Goal: Information Seeking & Learning: Check status

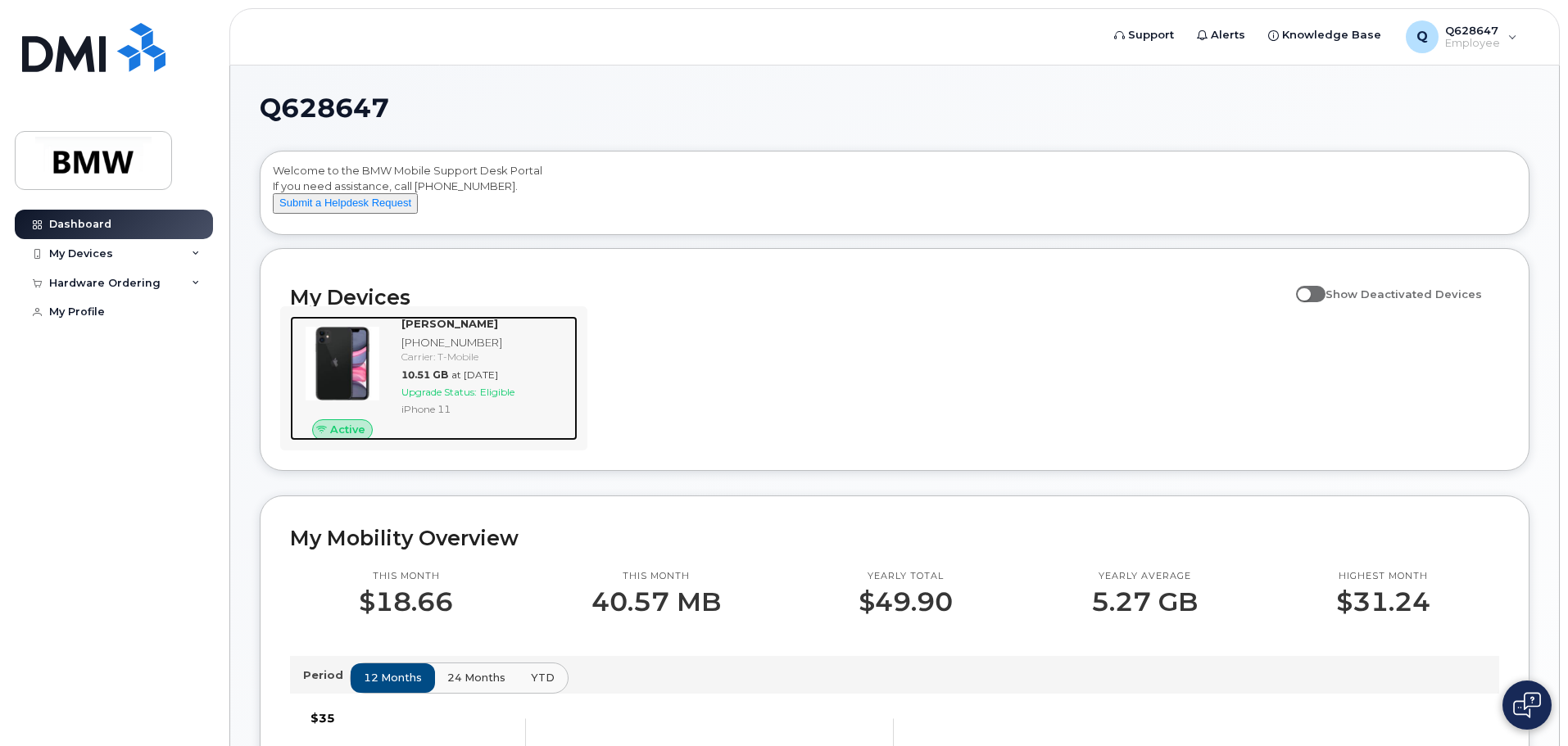
click at [429, 350] on div "[PHONE_NUMBER]" at bounding box center [486, 342] width 170 height 16
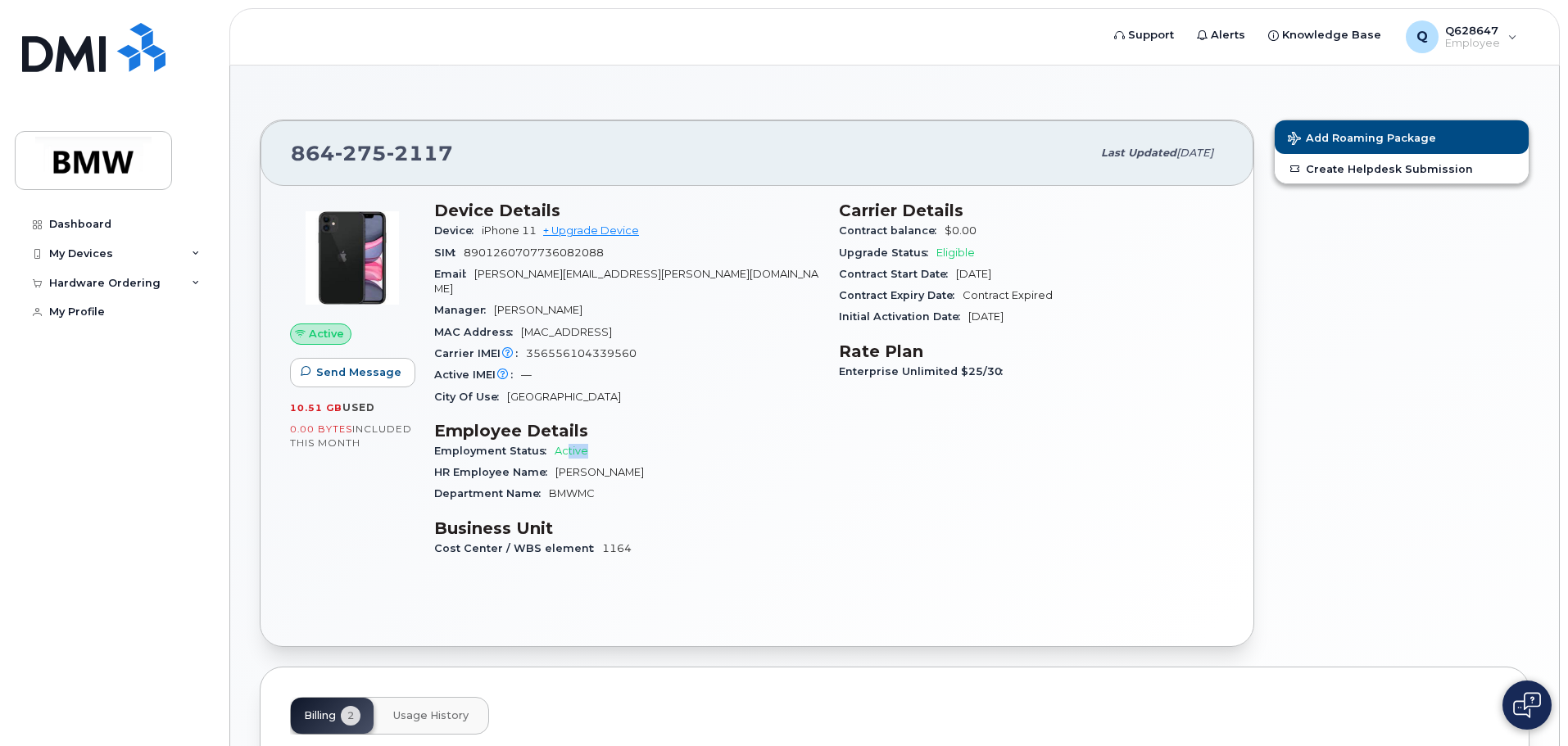
drag, startPoint x: 568, startPoint y: 440, endPoint x: 606, endPoint y: 444, distance: 38.2
click at [609, 441] on div "Employment Status Active" at bounding box center [626, 451] width 385 height 21
drag, startPoint x: 648, startPoint y: 457, endPoint x: 653, endPoint y: 464, distance: 8.6
click at [652, 462] on div "HR Employee Name [PERSON_NAME]" at bounding box center [626, 473] width 385 height 21
click at [762, 441] on div "Employment Status Active" at bounding box center [626, 451] width 385 height 21
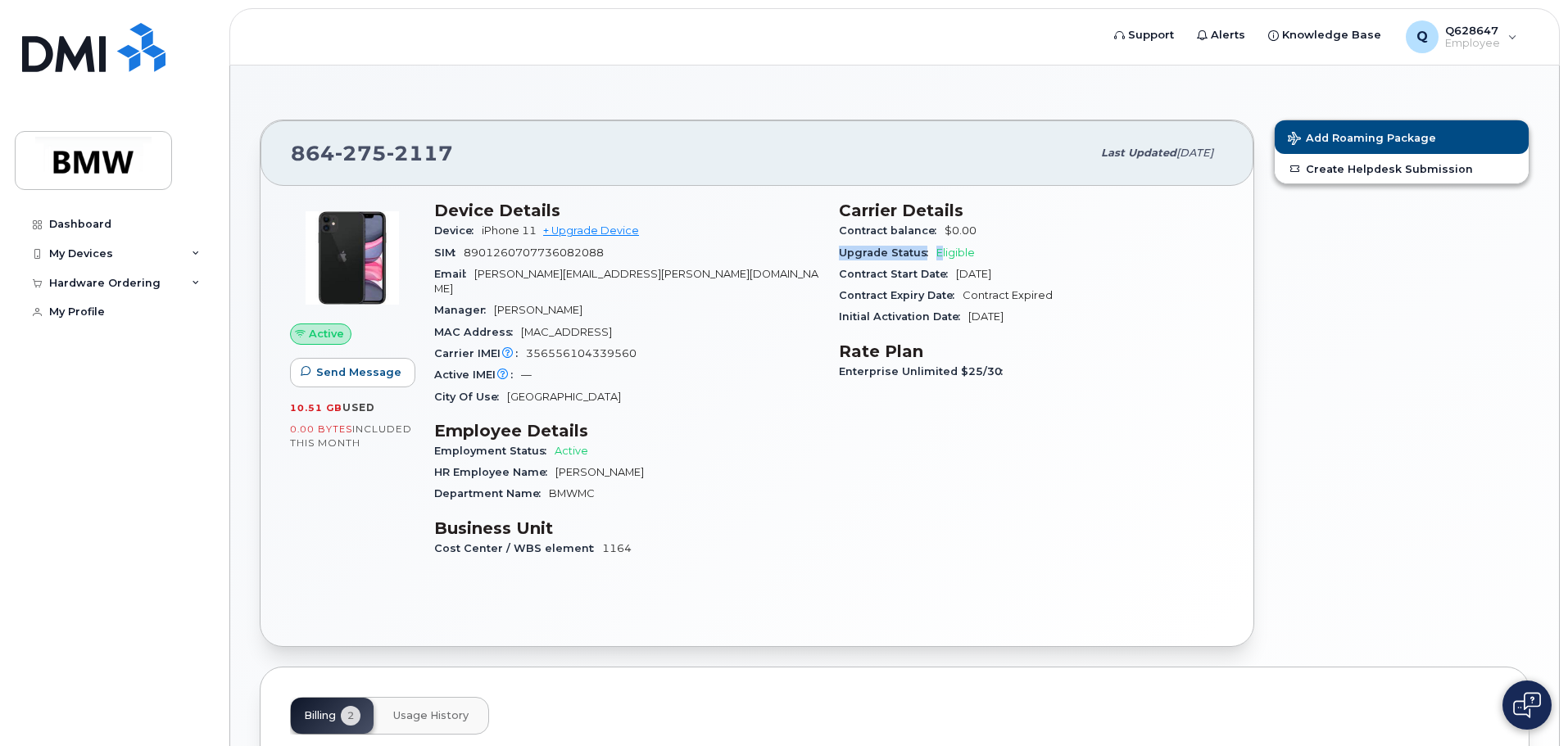
drag, startPoint x: 979, startPoint y: 240, endPoint x: 975, endPoint y: 248, distance: 8.9
click at [982, 240] on section "Carrier Details Contract balance $0.00 Upgrade Status Eligible Contract Start D…" at bounding box center [1031, 263] width 385 height 127
click at [956, 254] on span "Eligible" at bounding box center [955, 252] width 39 height 12
drag, startPoint x: 982, startPoint y: 246, endPoint x: 985, endPoint y: 271, distance: 25.2
click at [993, 246] on div "Upgrade Status Eligible" at bounding box center [1031, 253] width 385 height 21
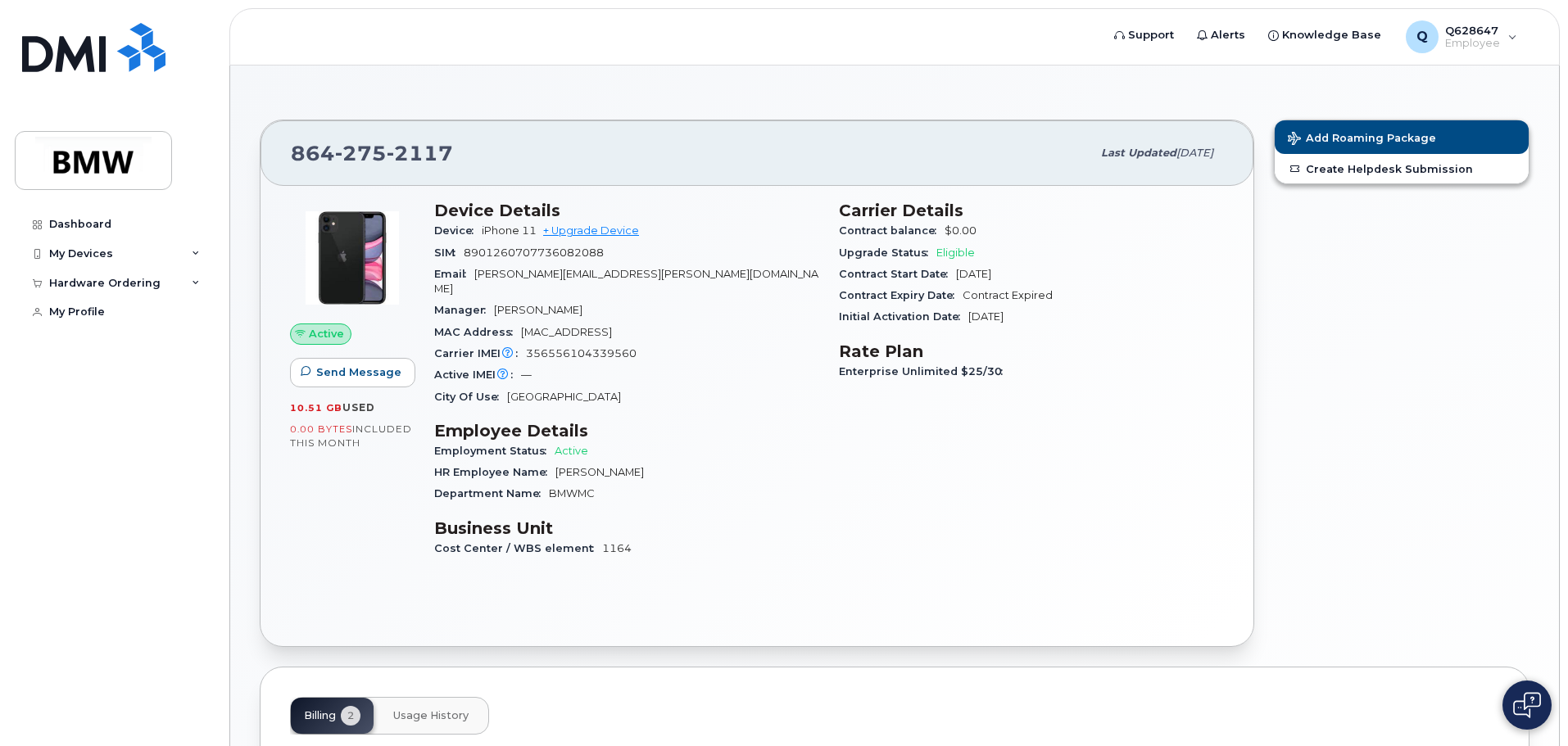
click at [943, 272] on span "Contract Start Date" at bounding box center [897, 273] width 117 height 12
click at [991, 271] on span "Jul 22, 2022" at bounding box center [973, 273] width 35 height 12
click at [1051, 295] on div "Contract Expiry Date Contract Expired" at bounding box center [1031, 295] width 385 height 21
click at [1003, 315] on span "Jun 28, 2022" at bounding box center [985, 316] width 35 height 12
click at [1003, 314] on span "Jun 28, 2022" at bounding box center [985, 316] width 35 height 12
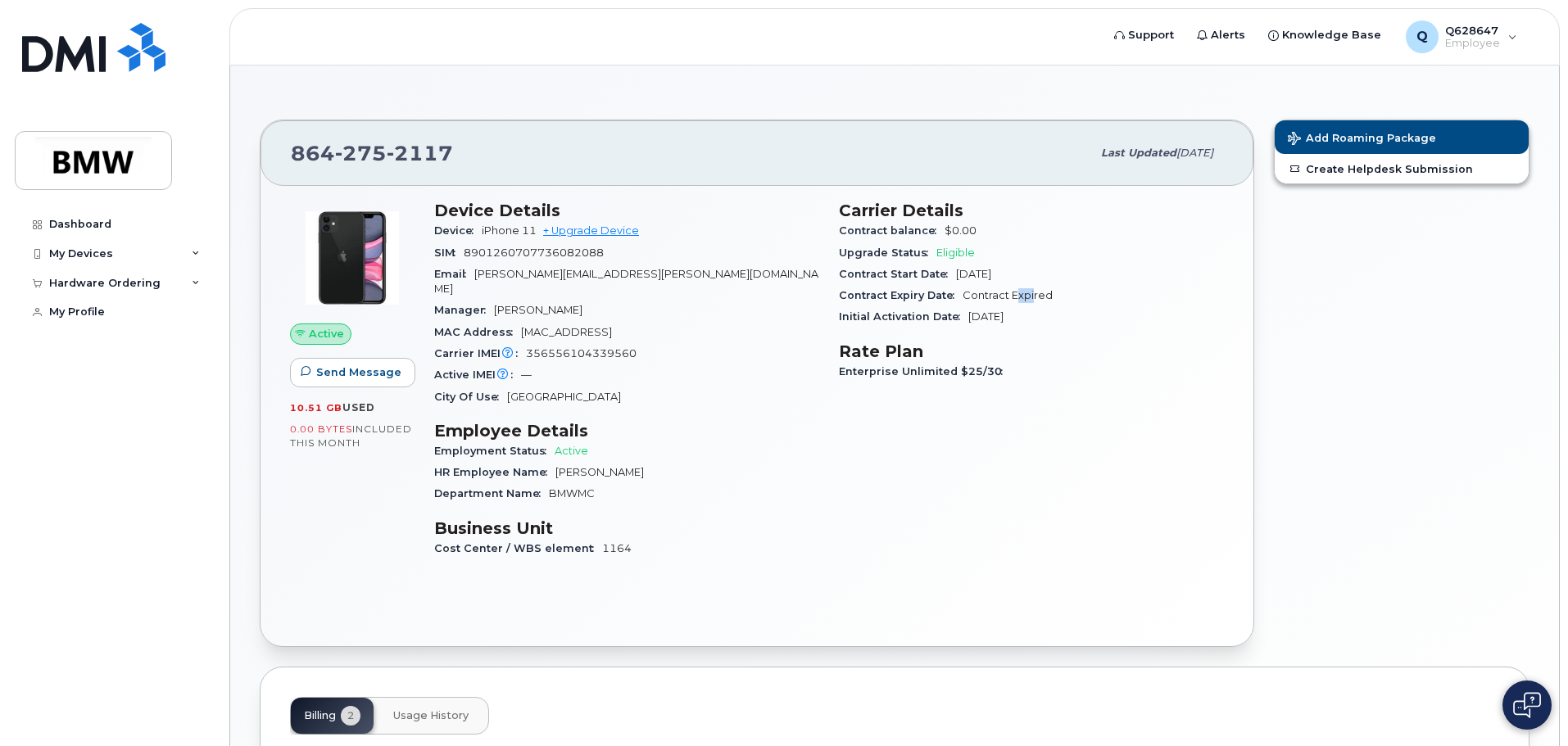
click at [1044, 295] on span "Contract Expired" at bounding box center [1007, 295] width 90 height 12
drag, startPoint x: 988, startPoint y: 268, endPoint x: 978, endPoint y: 278, distance: 14.1
click at [1026, 274] on div "Contract Start Date Jul 22, 2022" at bounding box center [1031, 274] width 385 height 21
click at [1003, 257] on div "Upgrade Status Eligible" at bounding box center [1031, 253] width 385 height 21
drag, startPoint x: 953, startPoint y: 236, endPoint x: 937, endPoint y: 273, distance: 40.3
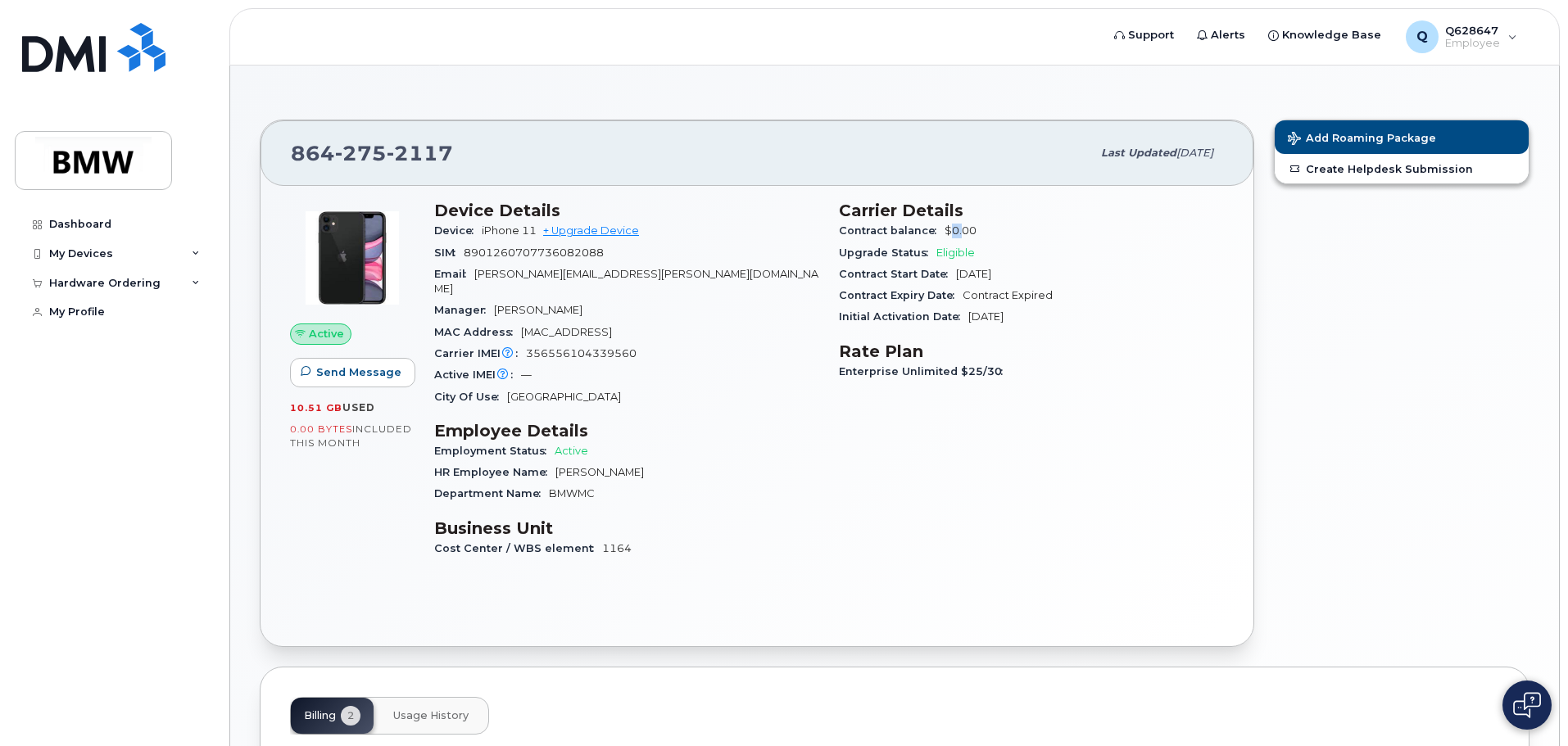
click at [960, 236] on div "Contract balance $0.00" at bounding box center [1031, 231] width 385 height 21
drag, startPoint x: 818, startPoint y: 318, endPoint x: 827, endPoint y: 320, distance: 9.2
click at [819, 318] on div "Device Details Device iPhone 11 + Upgrade Device SIM 8901260707736082088 Email …" at bounding box center [626, 386] width 405 height 391
drag, startPoint x: 562, startPoint y: 337, endPoint x: 643, endPoint y: 337, distance: 81.0
click at [643, 343] on div "Carrier IMEI Carrier IMEI is reported during the last billing cycle or change o…" at bounding box center [626, 354] width 385 height 21
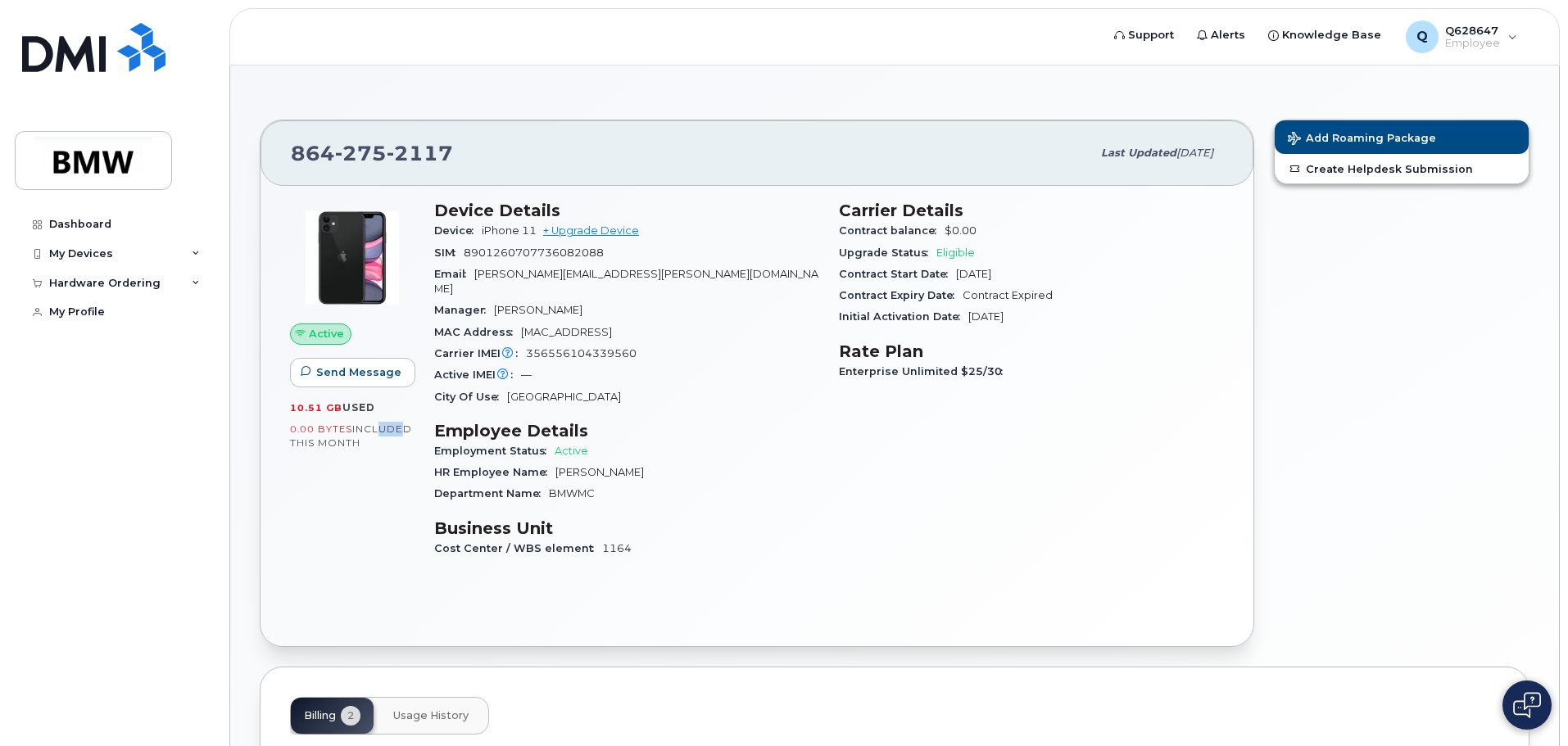
drag, startPoint x: 379, startPoint y: 424, endPoint x: 356, endPoint y: 442, distance: 29.2
click at [396, 430] on span "included this month" at bounding box center [351, 436] width 122 height 27
drag, startPoint x: 340, startPoint y: 443, endPoint x: 348, endPoint y: 447, distance: 8.9
click at [366, 442] on div "0.00 Bytes  included this month" at bounding box center [352, 436] width 125 height 29
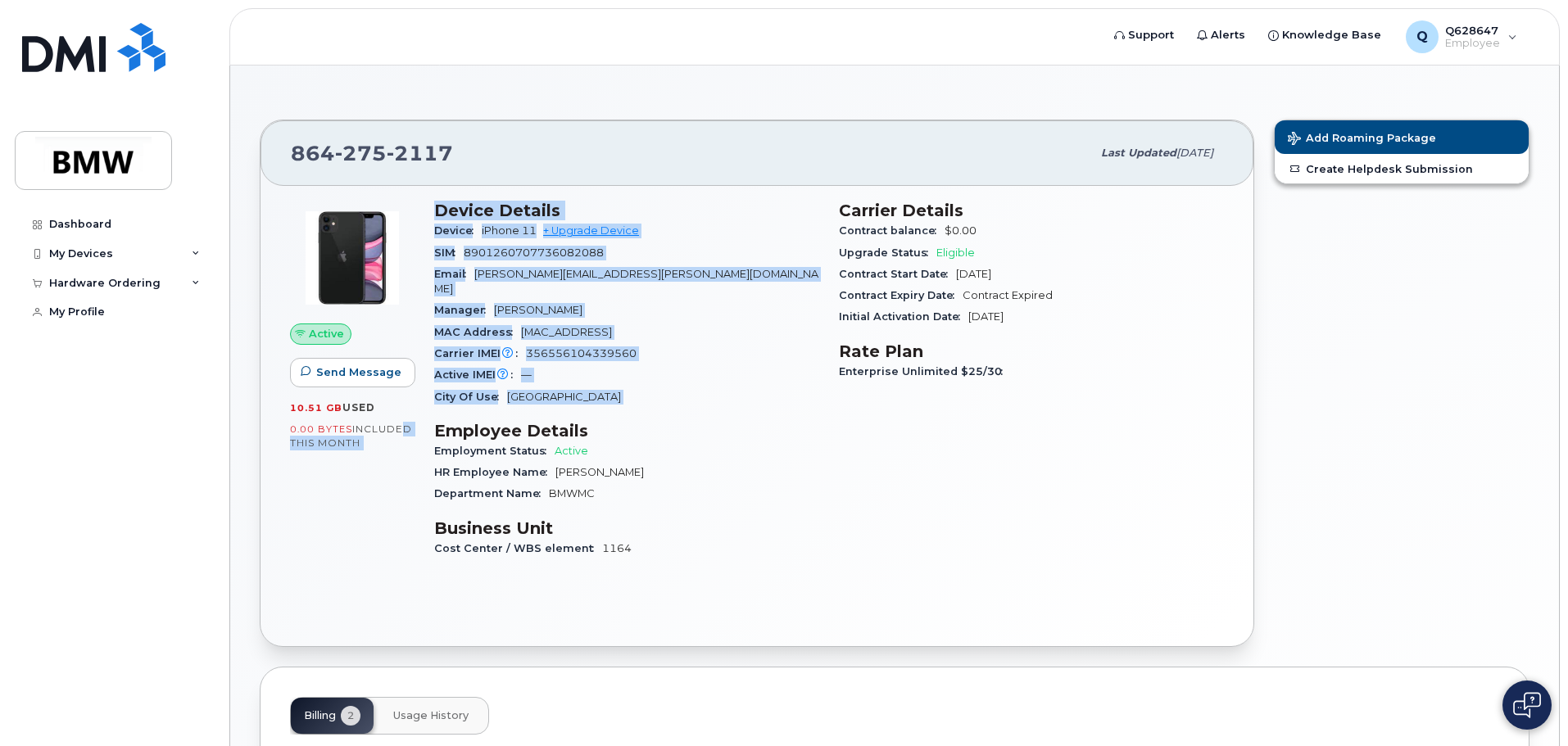
drag, startPoint x: 432, startPoint y: 423, endPoint x: 350, endPoint y: 438, distance: 83.4
click at [436, 427] on div "Active Send Message 10.51 GB  used 0.00 Bytes  included this month Device Detai…" at bounding box center [756, 386] width 953 height 391
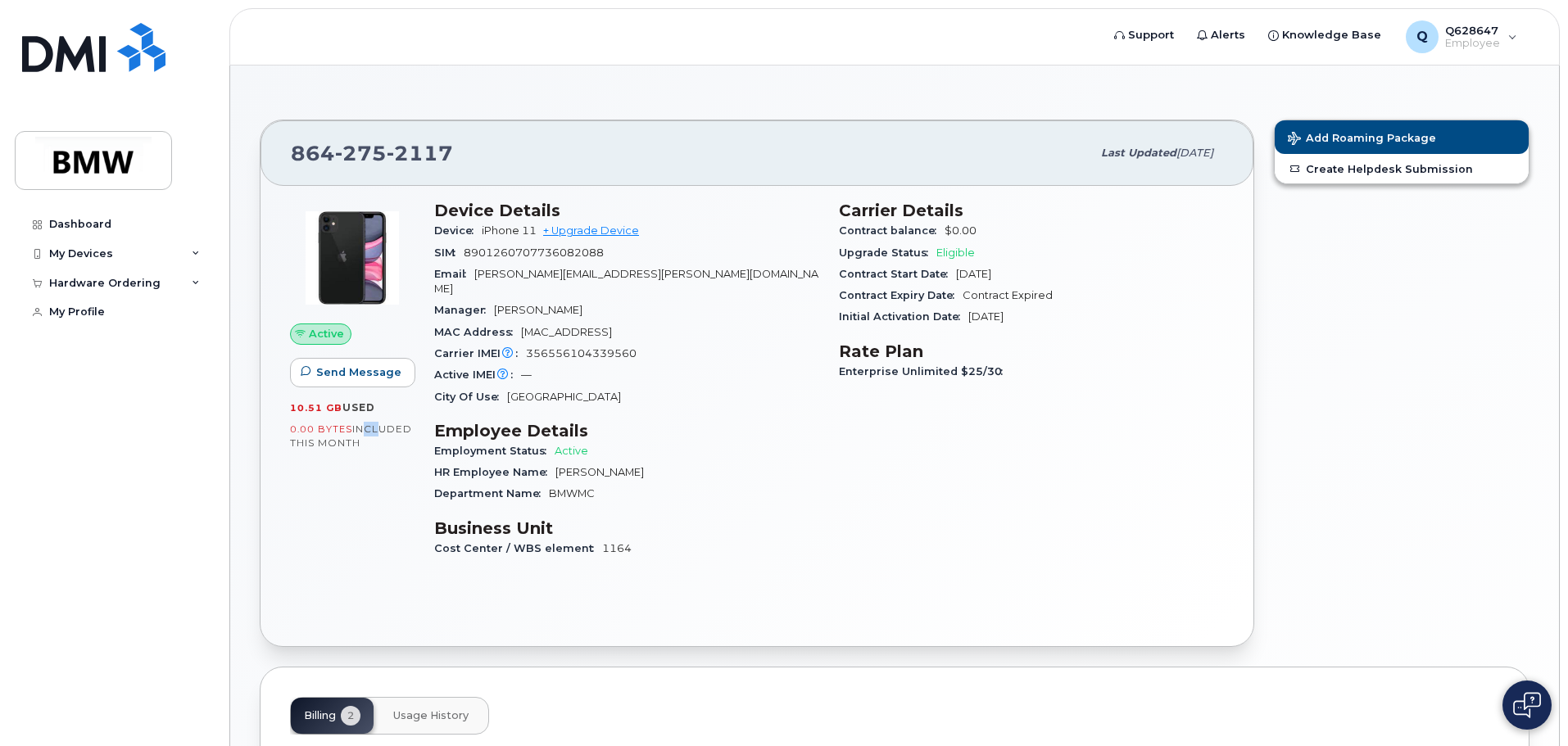
click at [371, 436] on div "0.00 Bytes  included this month" at bounding box center [352, 436] width 125 height 29
drag, startPoint x: 374, startPoint y: 410, endPoint x: 351, endPoint y: 415, distance: 23.5
click at [376, 410] on div "10.51 GB  used" at bounding box center [352, 408] width 125 height 15
drag, startPoint x: 397, startPoint y: 413, endPoint x: 395, endPoint y: 423, distance: 10.2
click at [397, 416] on div "10.51 GB  used 0.00 Bytes  included this month" at bounding box center [352, 425] width 125 height 50
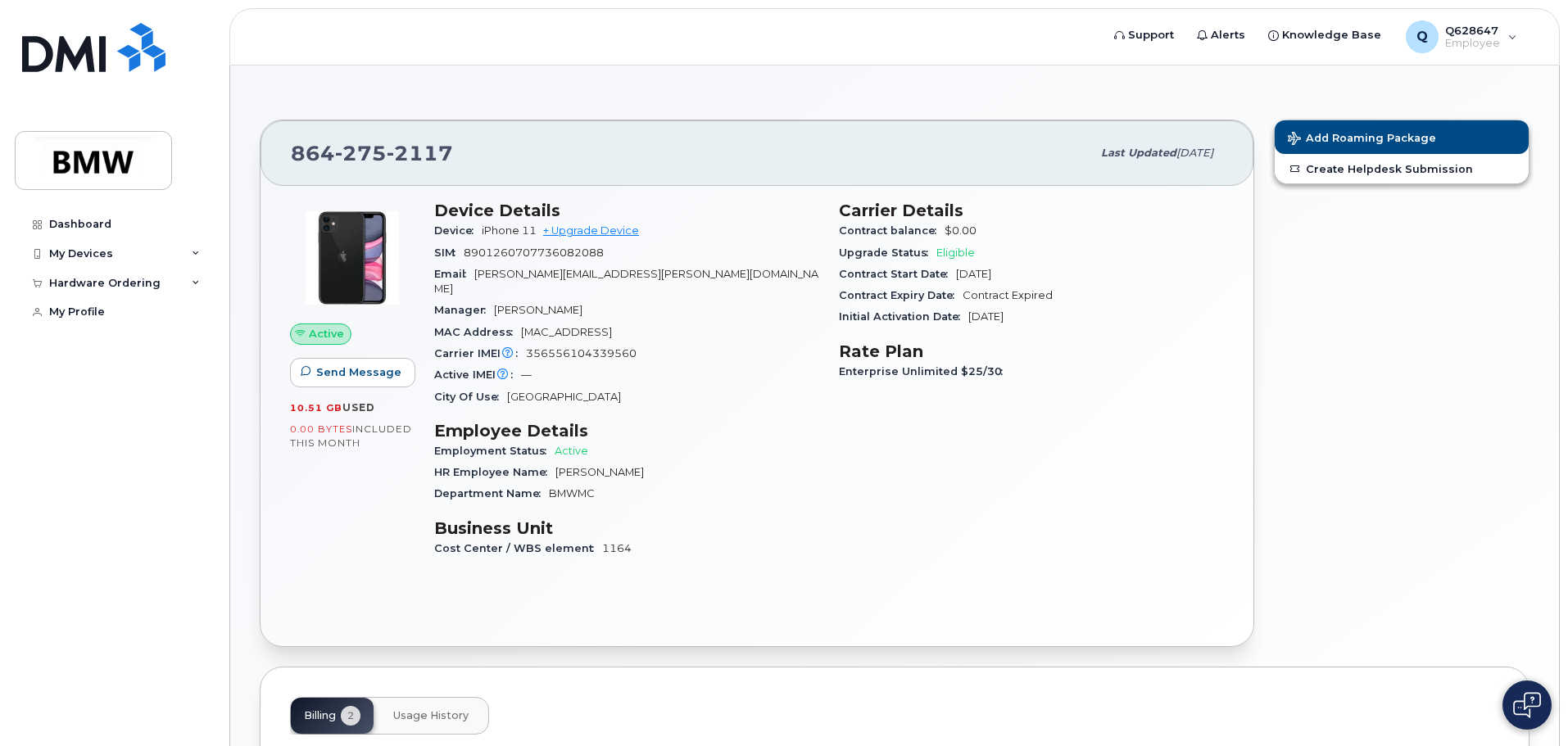
click at [525, 421] on h3 "Employee Details" at bounding box center [626, 431] width 385 height 20
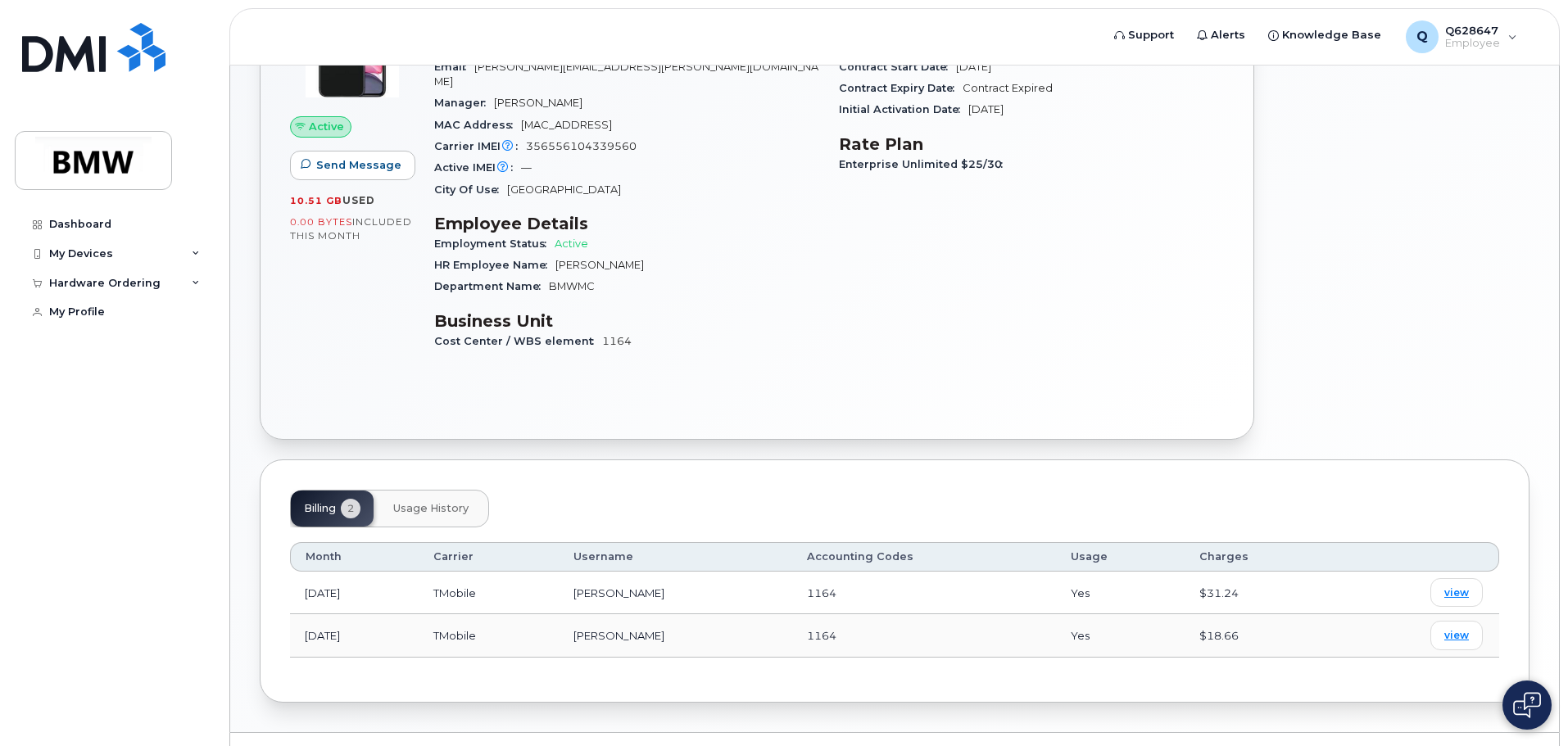
scroll to position [230, 0]
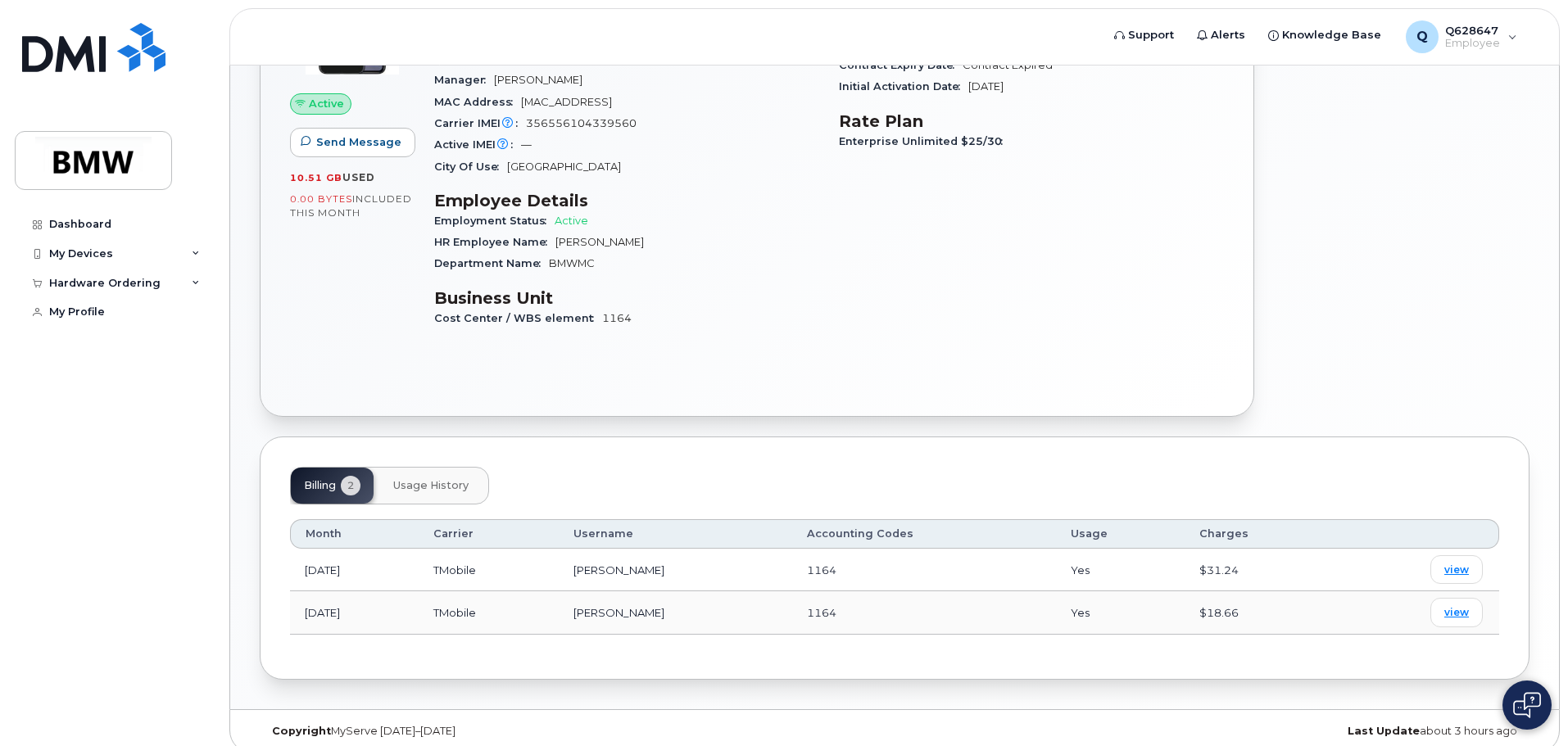
drag, startPoint x: 419, startPoint y: 467, endPoint x: 571, endPoint y: 472, distance: 152.1
click at [571, 472] on div "Billing 2 Usage History" at bounding box center [894, 486] width 1209 height 38
click at [573, 467] on div "Billing 2 Usage History" at bounding box center [894, 486] width 1209 height 38
click at [449, 479] on span "Usage History" at bounding box center [431, 486] width 76 height 13
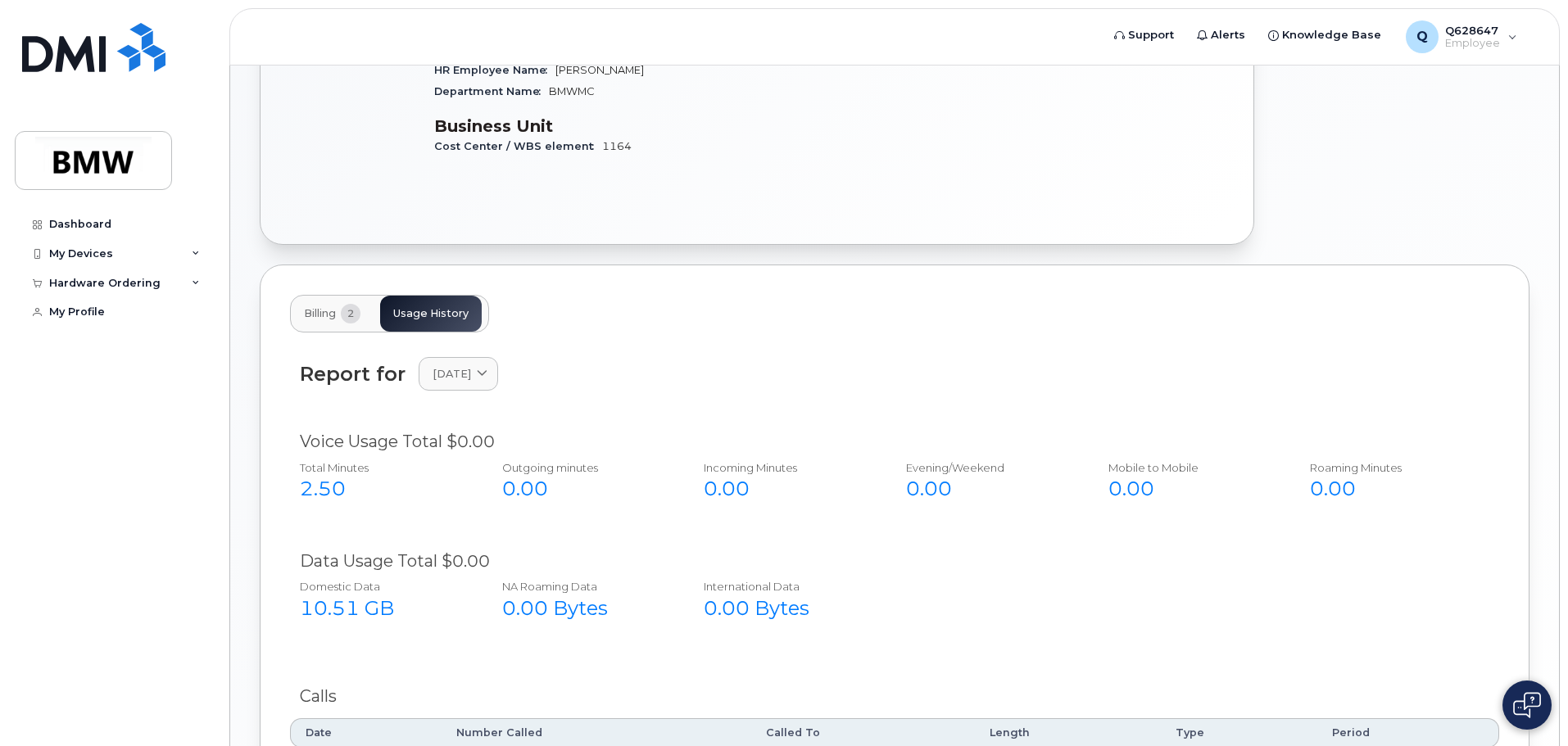
scroll to position [556, 0]
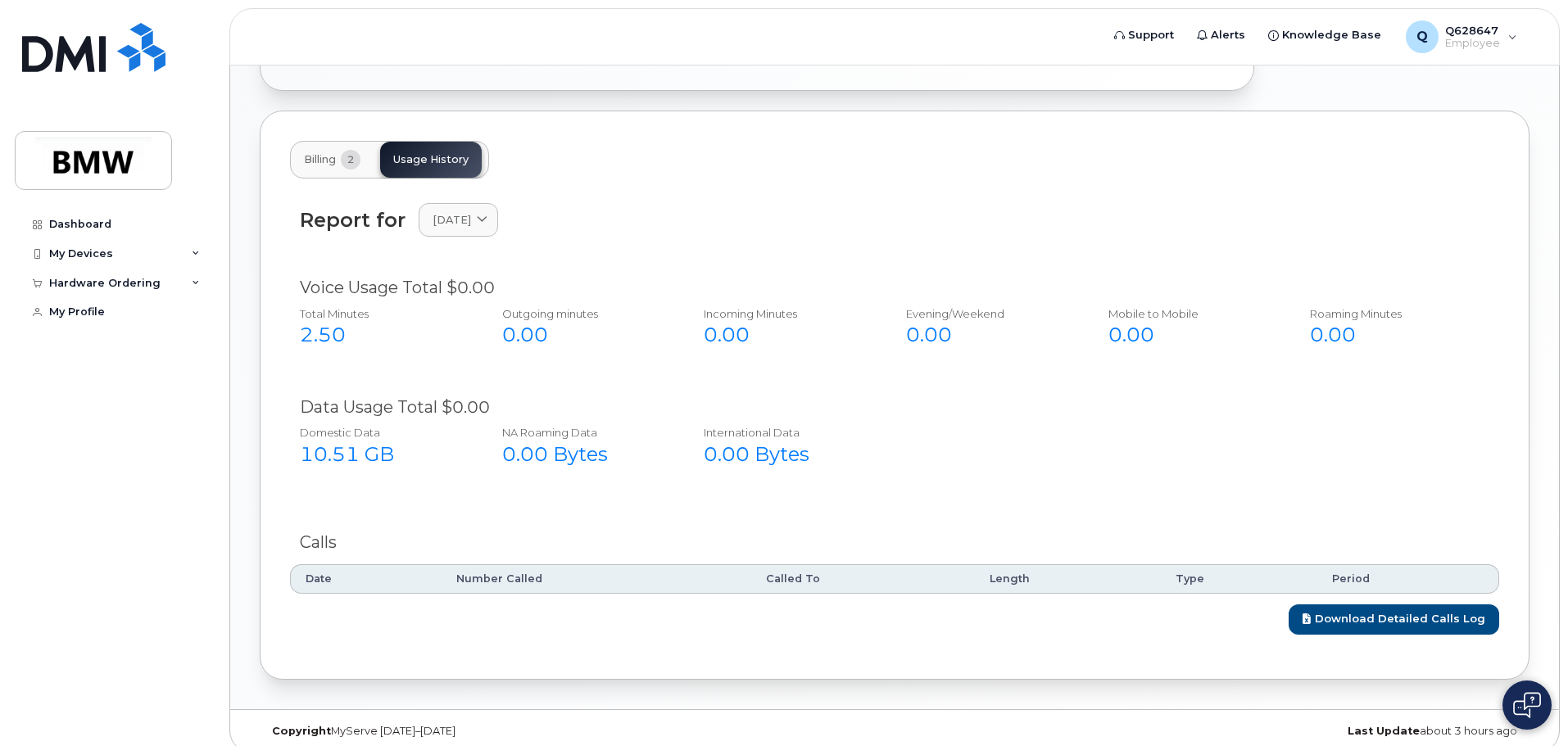
click at [347, 142] on button "Billing 2" at bounding box center [332, 160] width 83 height 36
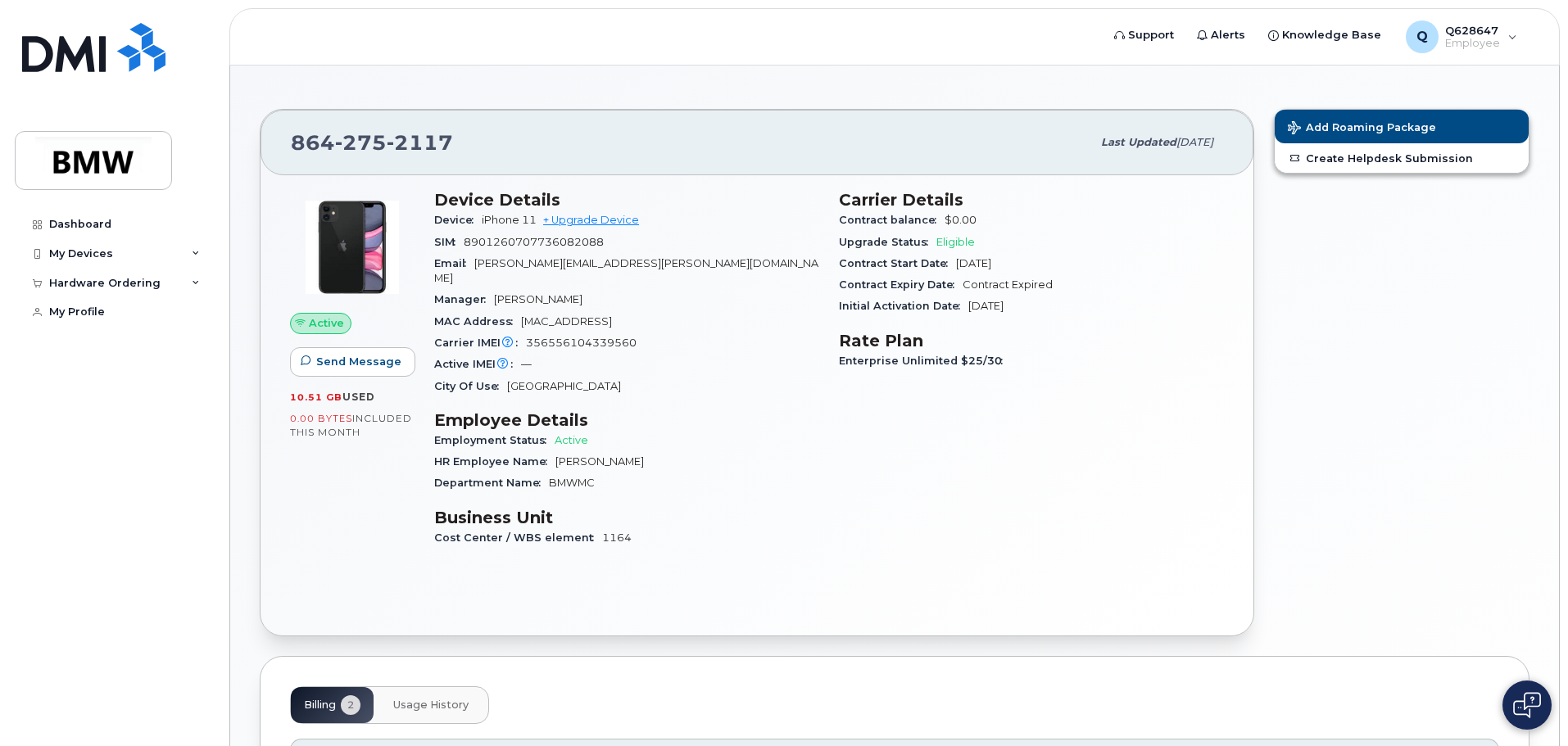
scroll to position [82, 0]
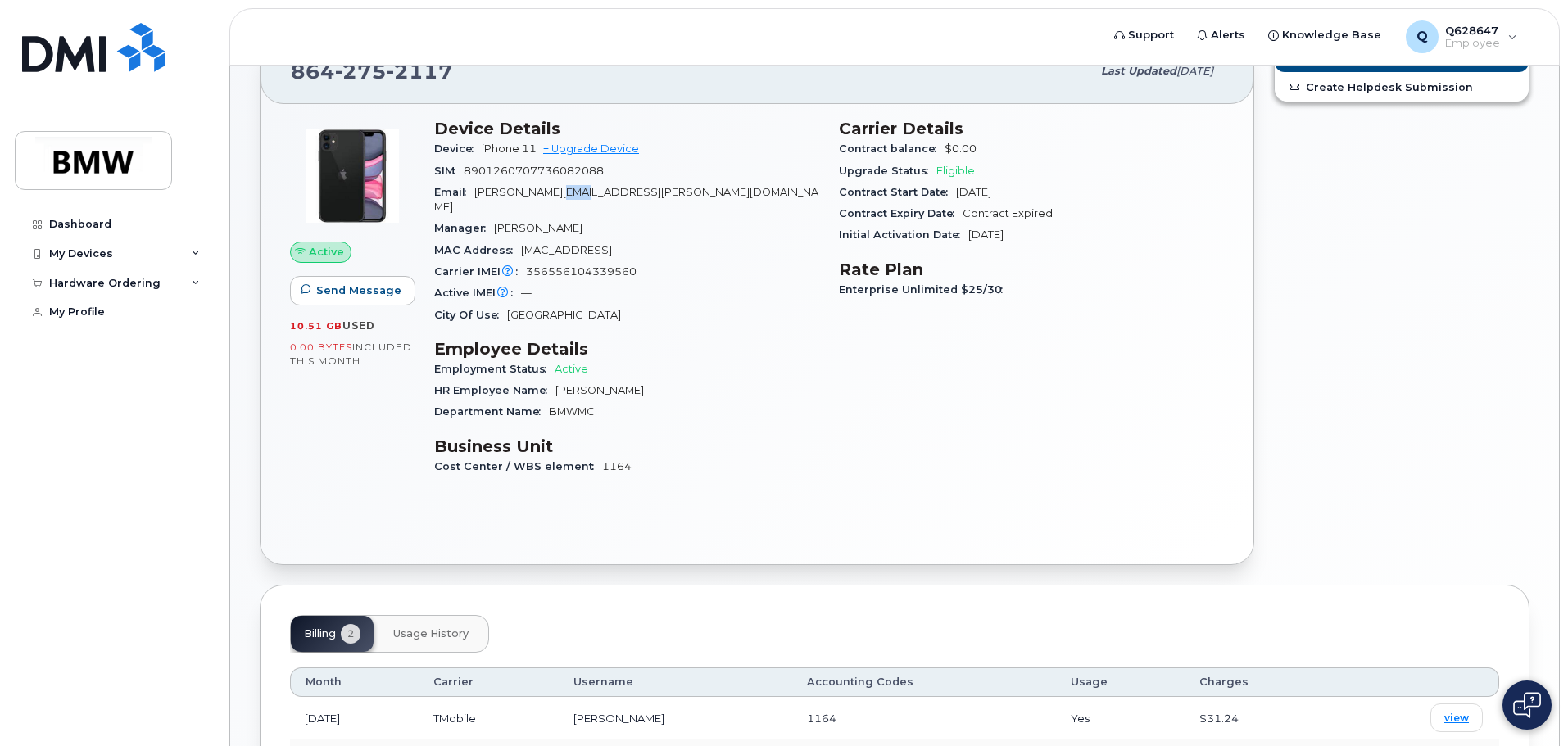
drag, startPoint x: 553, startPoint y: 192, endPoint x: 592, endPoint y: 195, distance: 39.1
click at [587, 192] on span "[PERSON_NAME][EMAIL_ADDRESS][PERSON_NAME][DOMAIN_NAME]" at bounding box center [626, 199] width 384 height 27
click at [606, 195] on span "[PERSON_NAME][EMAIL_ADDRESS][PERSON_NAME][DOMAIN_NAME]" at bounding box center [626, 199] width 384 height 27
click at [672, 339] on h3 "Employee Details" at bounding box center [626, 349] width 385 height 20
click at [193, 251] on div "My Devices" at bounding box center [113, 254] width 198 height 30
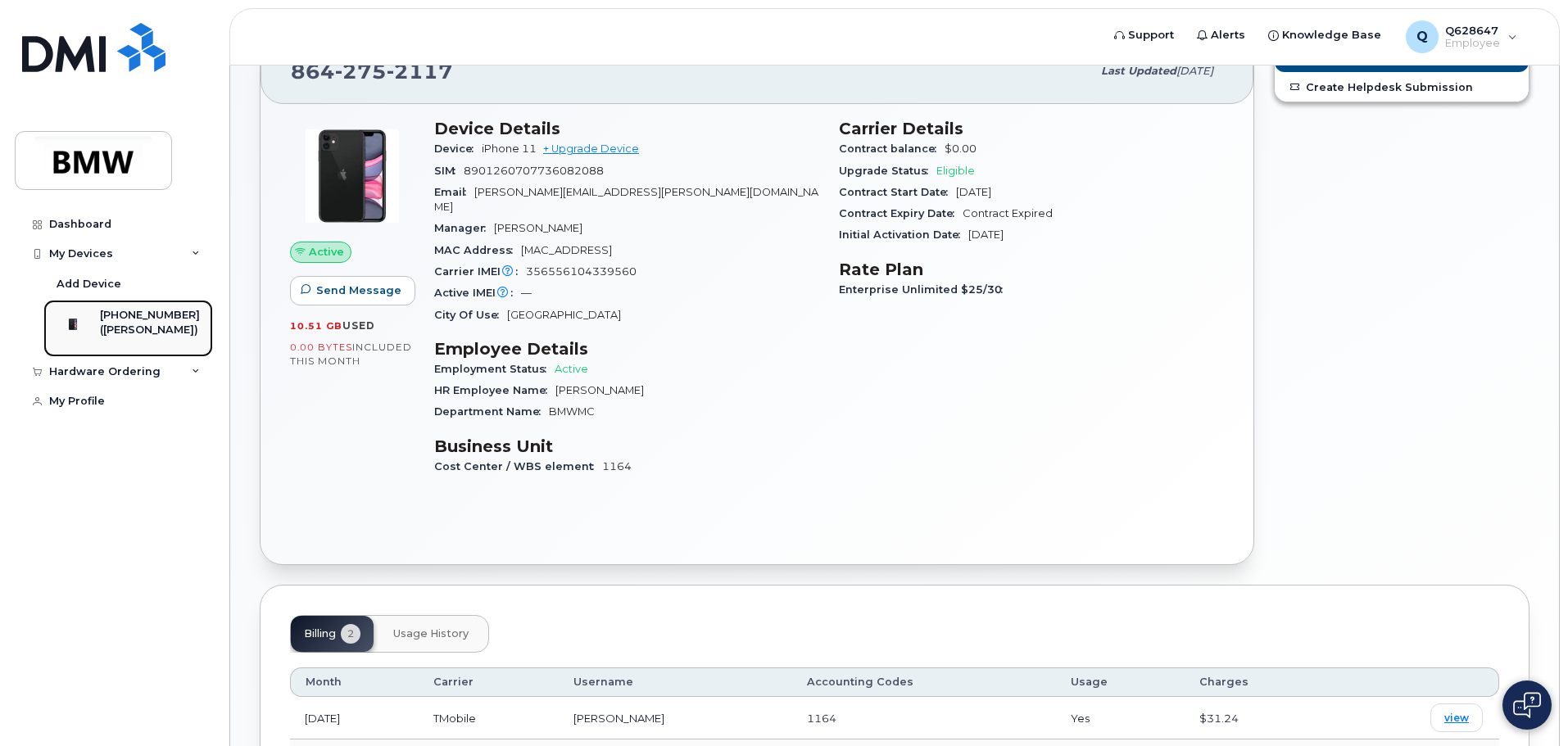
click at [150, 313] on div "[PHONE_NUMBER]" at bounding box center [150, 315] width 100 height 15
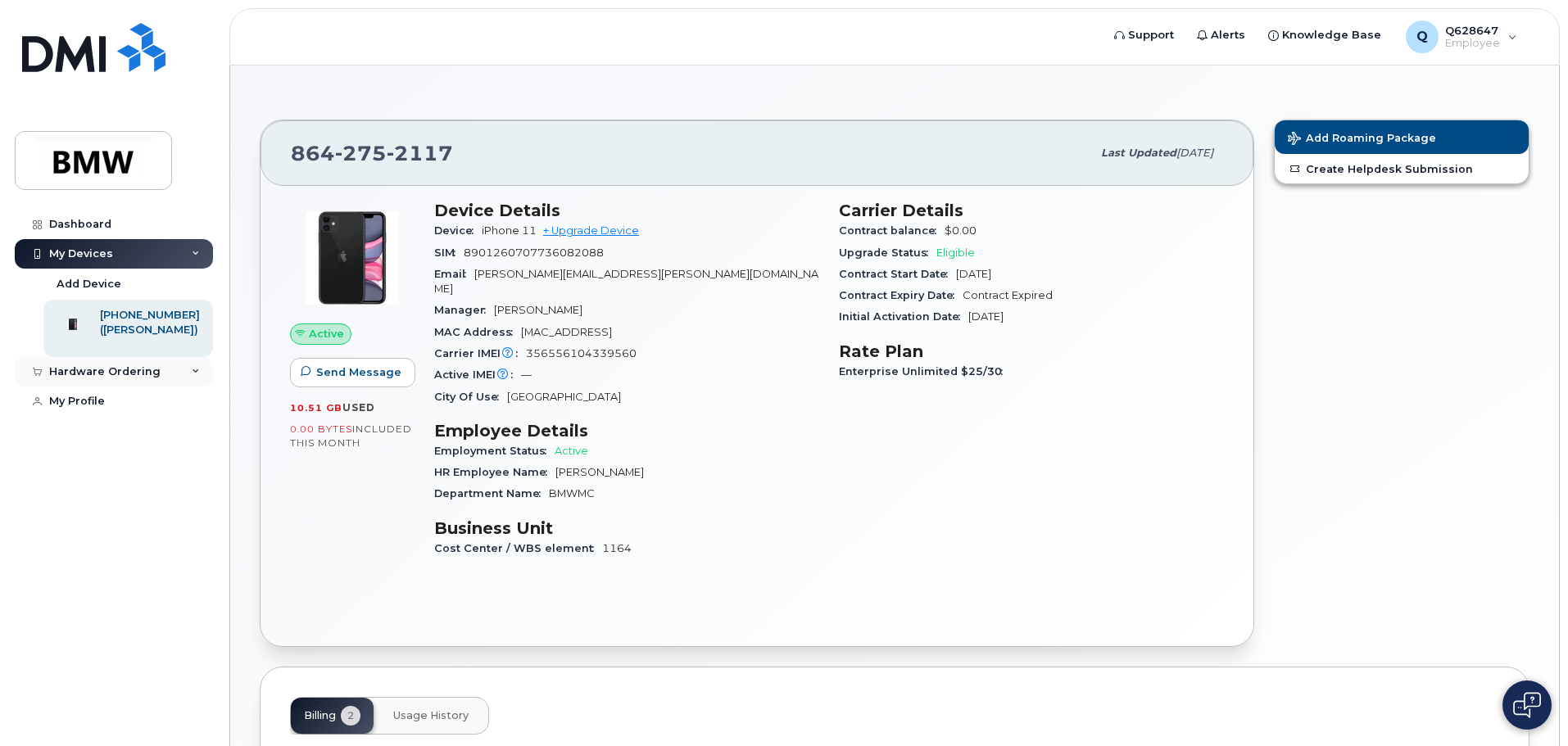
click at [179, 387] on div "Hardware Ordering" at bounding box center [113, 372] width 198 height 30
click at [116, 224] on link "Dashboard" at bounding box center [113, 224] width 198 height 30
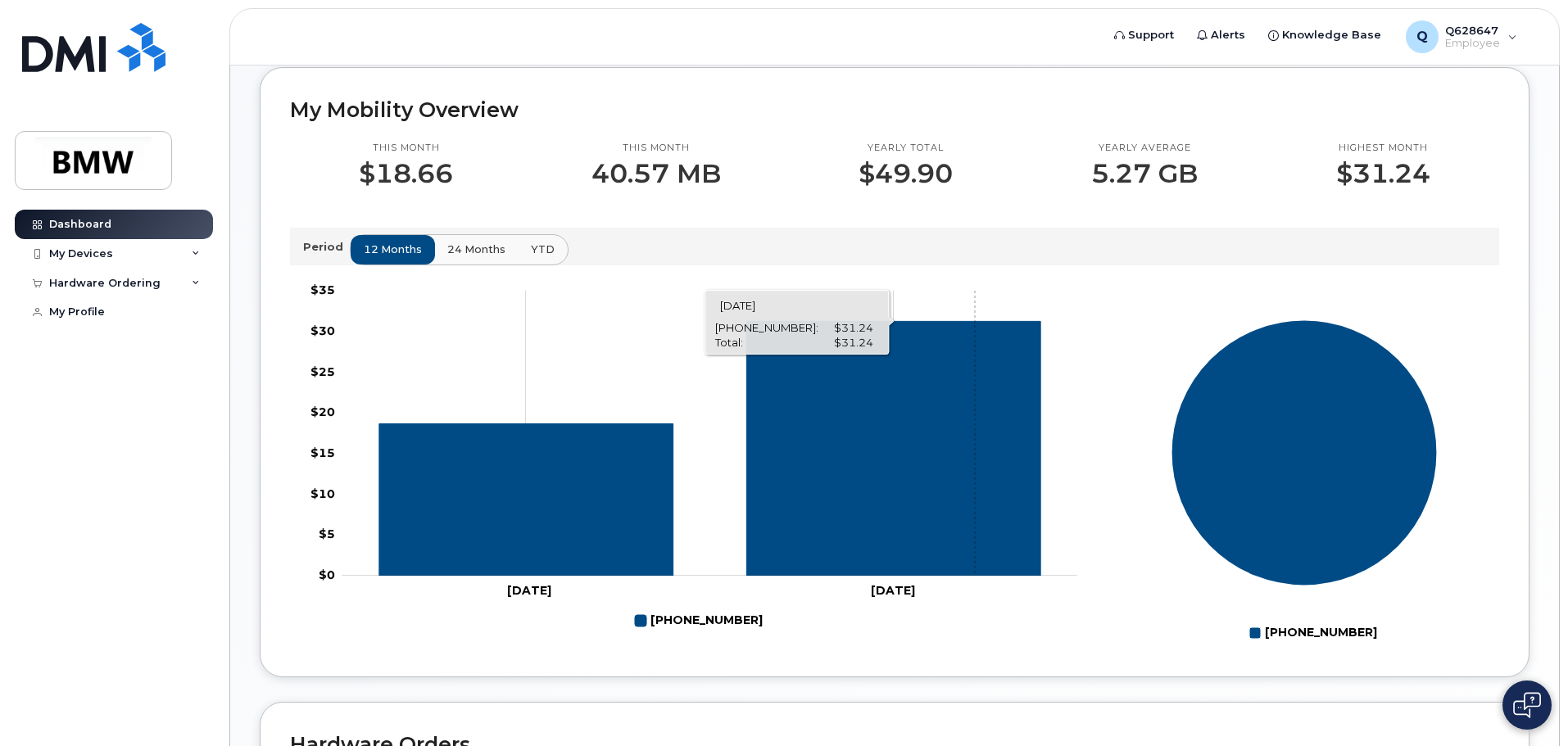
scroll to position [410, 0]
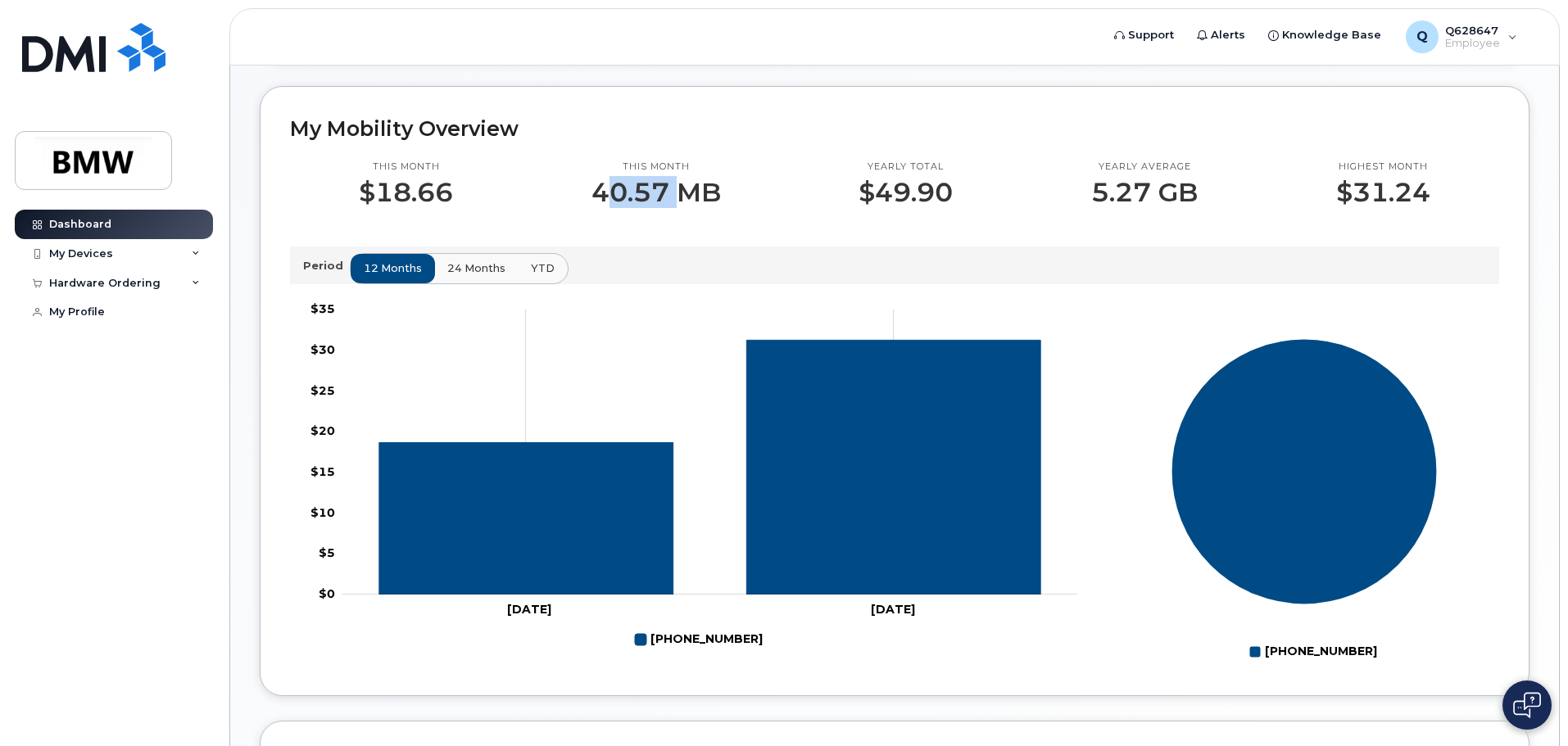
drag, startPoint x: 609, startPoint y: 201, endPoint x: 692, endPoint y: 204, distance: 83.1
click at [680, 201] on p "40.57 MB" at bounding box center [656, 193] width 130 height 30
drag, startPoint x: 924, startPoint y: 207, endPoint x: 975, endPoint y: 214, distance: 51.5
click at [937, 207] on p "$49.90" at bounding box center [905, 193] width 94 height 30
click at [1153, 207] on p "5.27 GB" at bounding box center [1144, 193] width 107 height 30
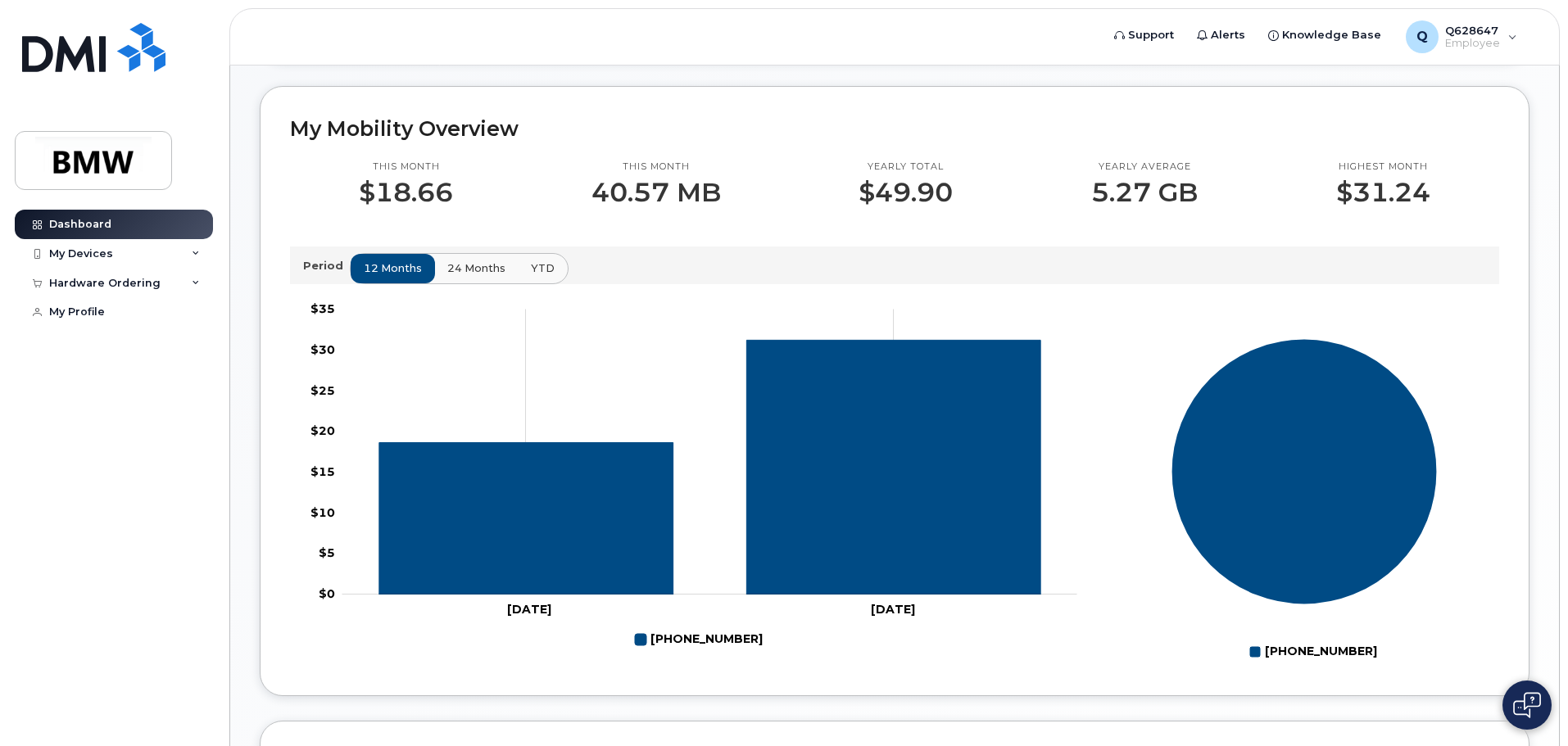
click at [1337, 207] on div "Highest month $31.24" at bounding box center [1382, 184] width 232 height 47
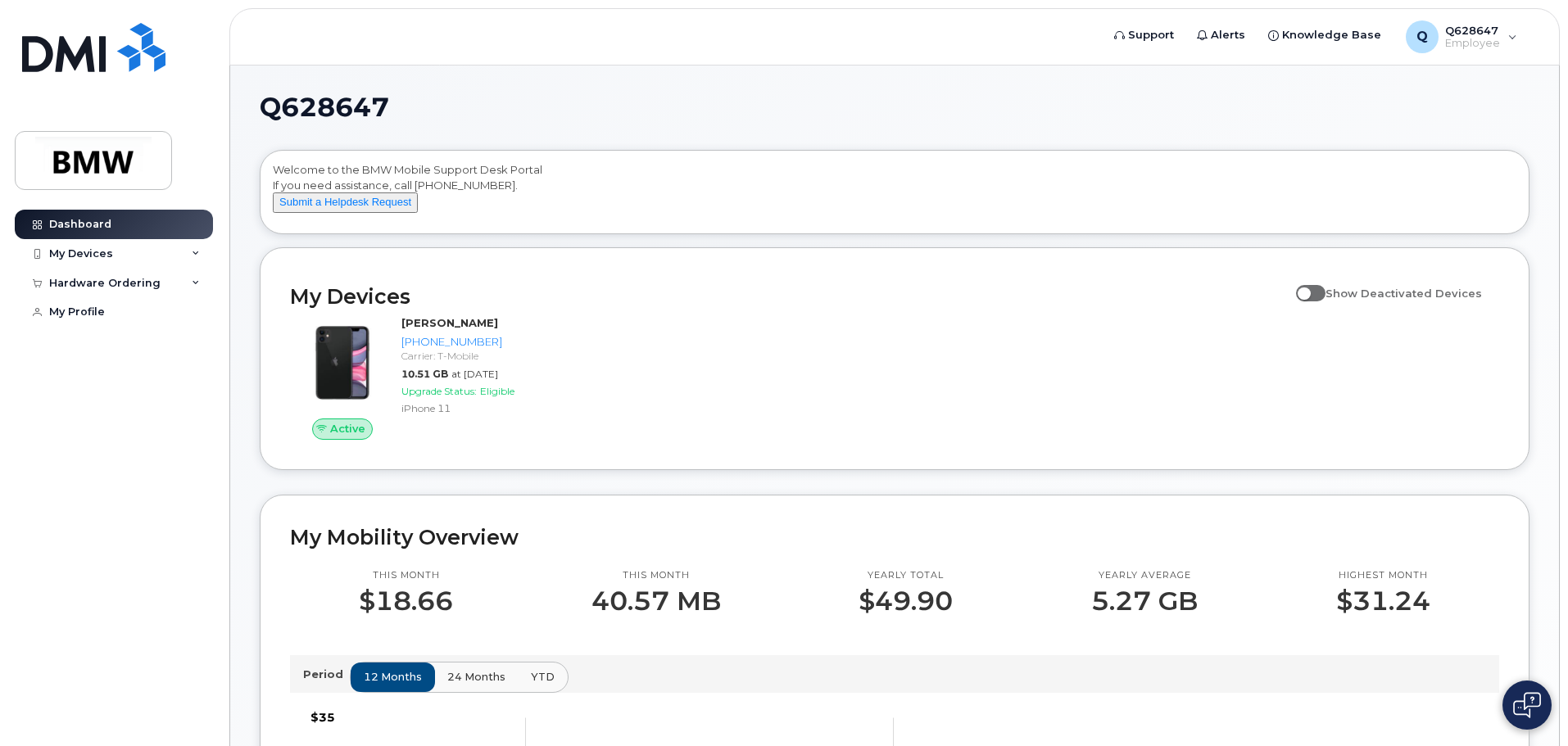
scroll to position [0, 0]
click at [1307, 33] on span "Knowledge Base" at bounding box center [1331, 35] width 99 height 16
